Goal: Task Accomplishment & Management: Use online tool/utility

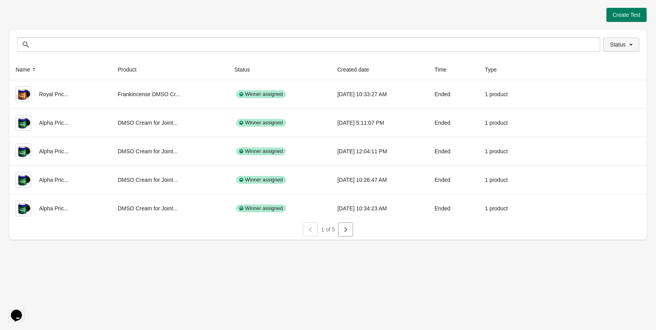
click at [616, 49] on button "Status" at bounding box center [621, 44] width 36 height 14
click at [604, 64] on label "Running" at bounding box center [611, 65] width 31 height 11
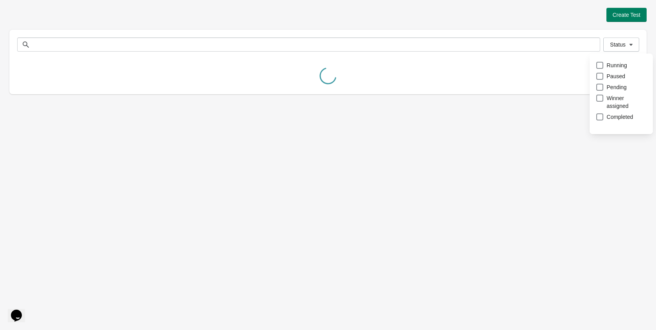
click at [392, 24] on div "Create Test Status Status Name Product Status Created date Time Type Royal Pric…" at bounding box center [327, 51] width 637 height 86
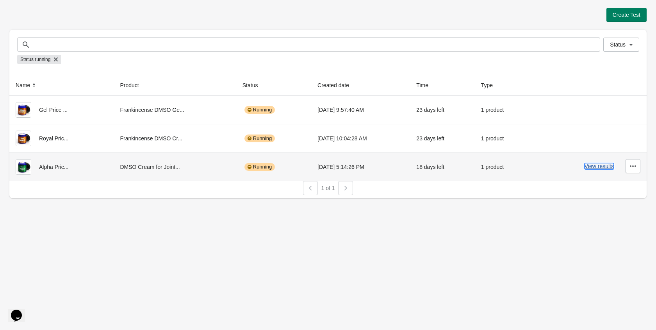
click at [593, 166] on button "View results" at bounding box center [599, 166] width 29 height 6
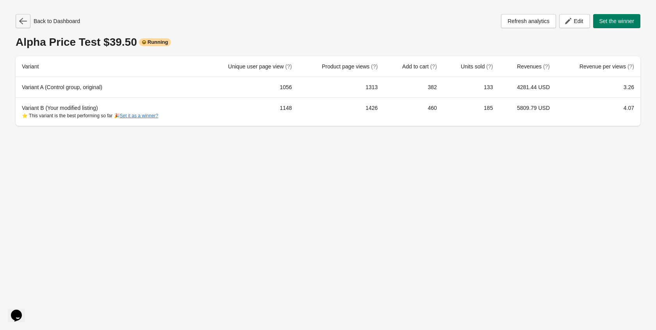
click at [26, 23] on icon "button" at bounding box center [23, 21] width 8 height 8
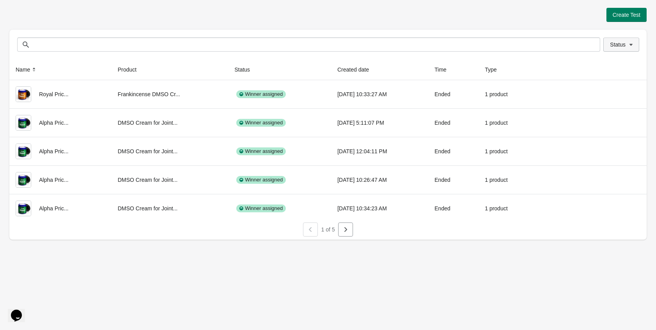
click at [621, 41] on span "Status" at bounding box center [618, 44] width 16 height 6
click at [600, 68] on span at bounding box center [599, 65] width 7 height 7
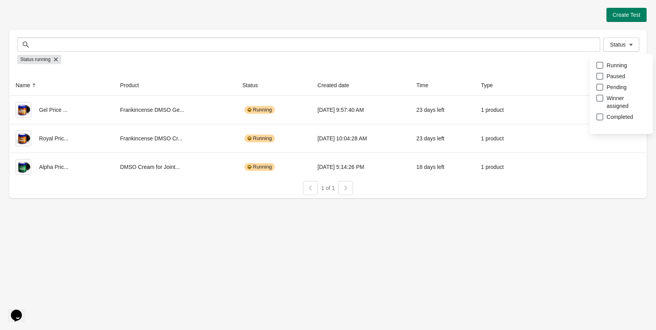
click at [495, 21] on div "Create Test" at bounding box center [327, 15] width 637 height 14
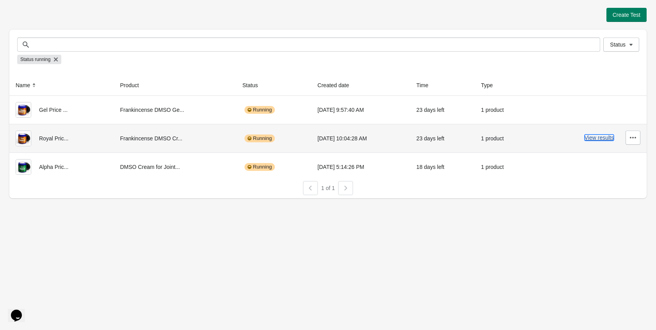
click at [607, 137] on button "View results" at bounding box center [599, 137] width 29 height 6
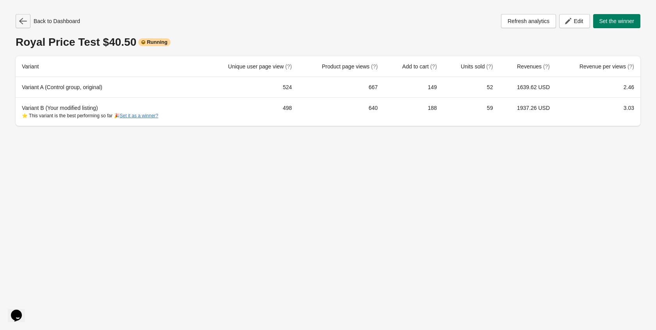
click at [21, 27] on button "button" at bounding box center [23, 21] width 15 height 14
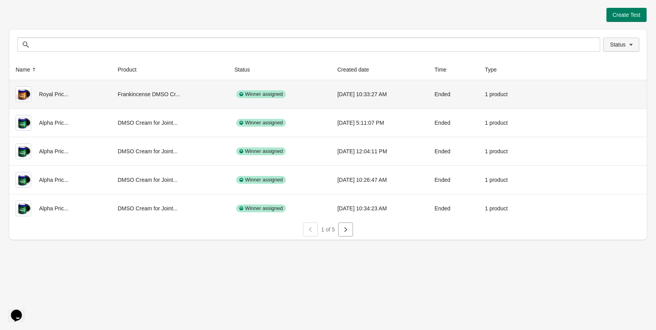
click at [614, 48] on span "Status" at bounding box center [618, 44] width 16 height 6
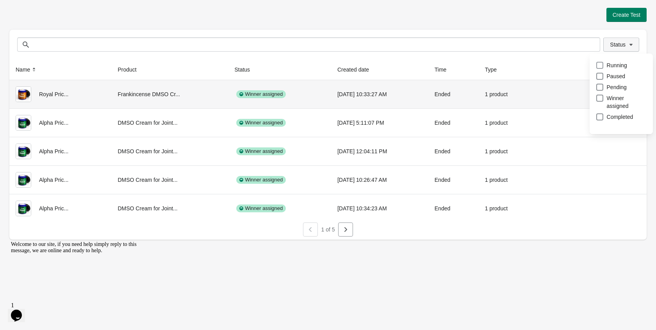
click at [612, 70] on label "Running" at bounding box center [611, 65] width 31 height 11
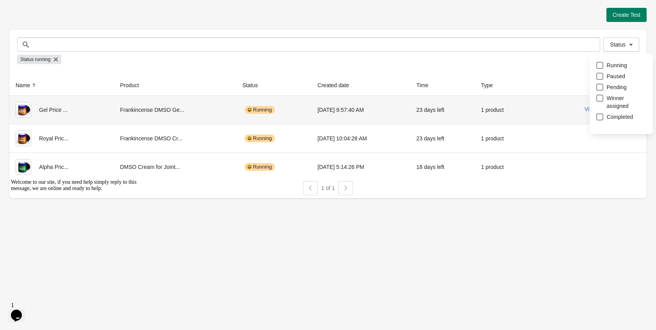
click at [582, 112] on div "View results" at bounding box center [588, 109] width 103 height 14
click at [587, 108] on button "View results" at bounding box center [599, 109] width 29 height 6
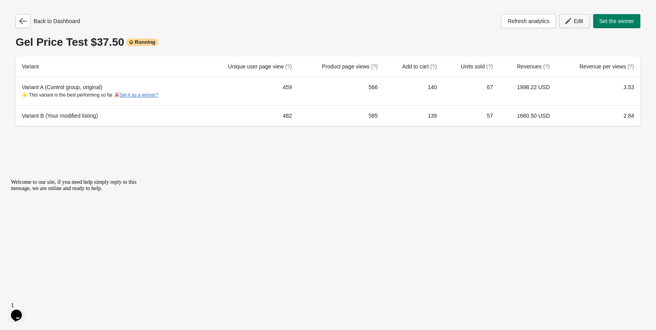
click at [565, 27] on button "Edit" at bounding box center [574, 21] width 30 height 14
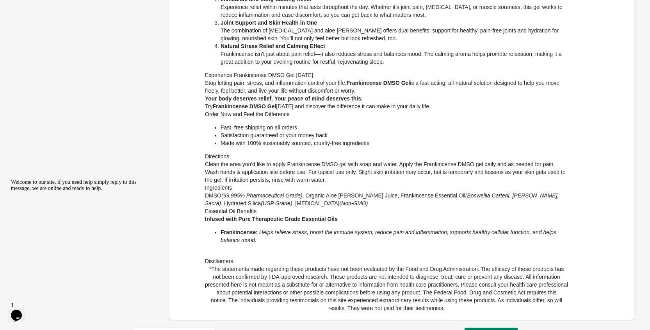
scroll to position [325, 0]
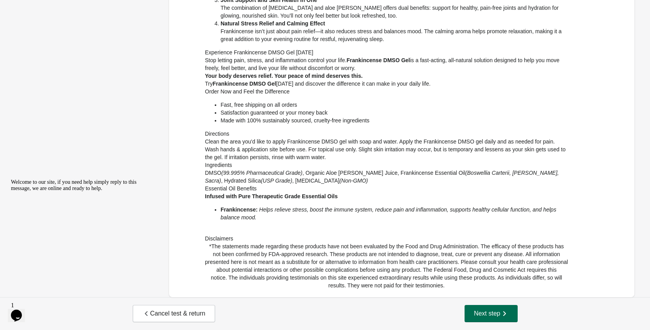
click at [476, 310] on span "Next step" at bounding box center [491, 313] width 34 height 8
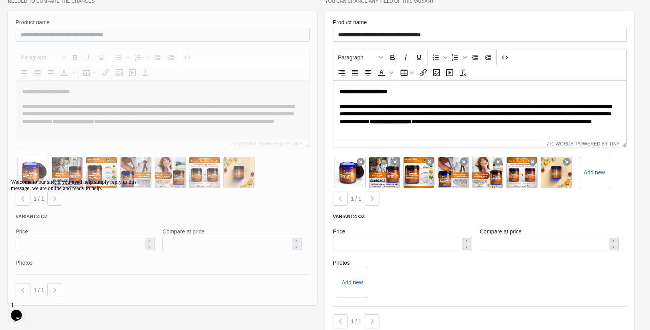
scroll to position [547, 0]
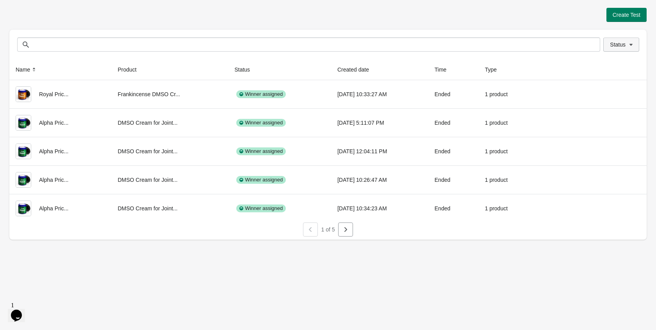
click at [612, 46] on span "Status" at bounding box center [618, 44] width 16 height 6
click at [604, 64] on label "Running" at bounding box center [611, 65] width 31 height 11
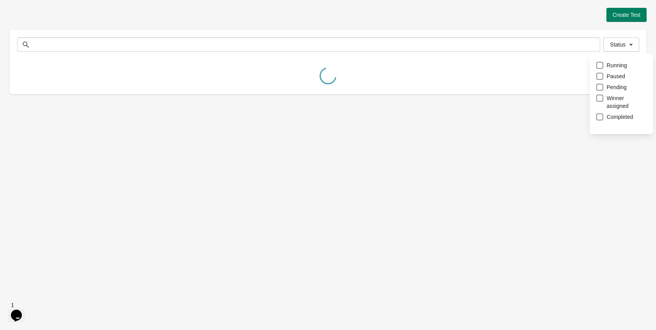
click at [498, 22] on div "Create Test Status Status Name Product Status Created date Time Type Royal Pric…" at bounding box center [327, 51] width 637 height 86
